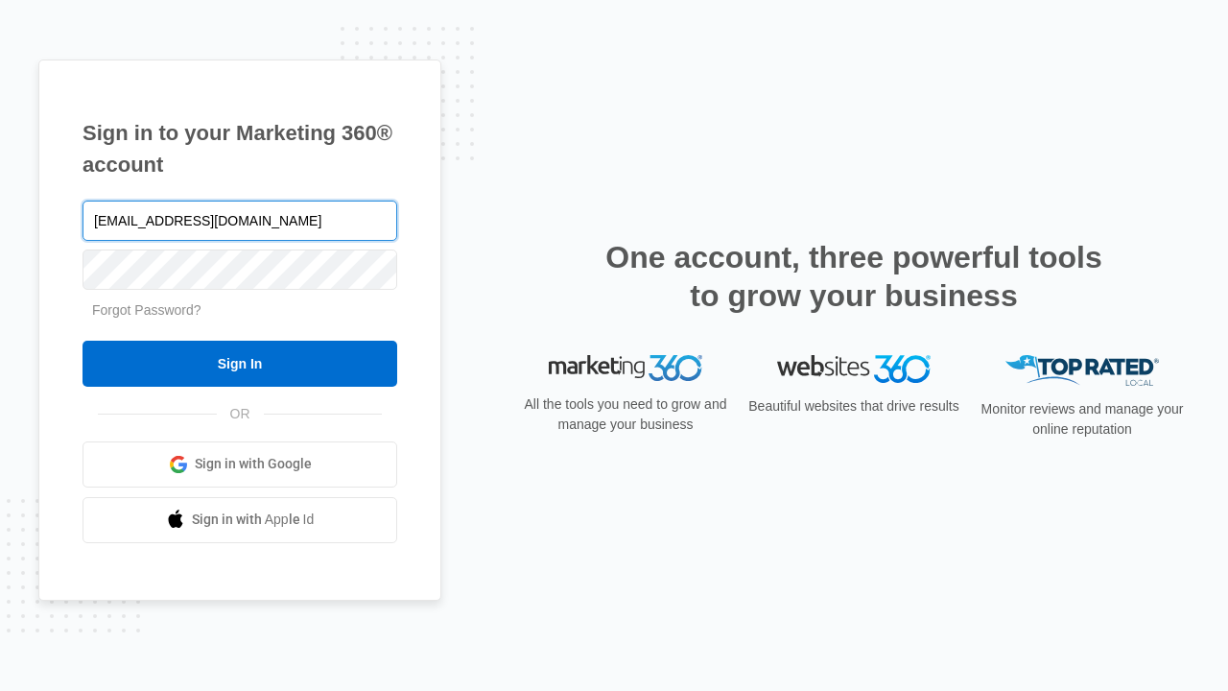
type input "[EMAIL_ADDRESS][DOMAIN_NAME]"
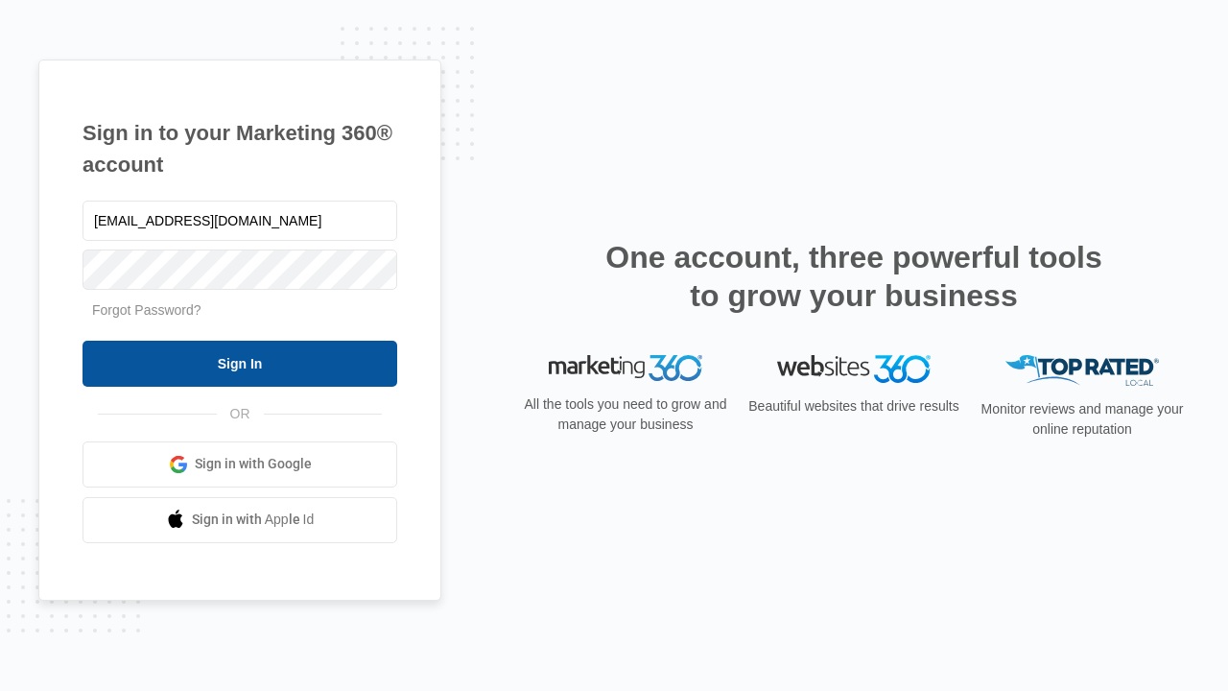
click at [240, 363] on input "Sign In" at bounding box center [240, 364] width 315 height 46
